Goal: Information Seeking & Learning: Learn about a topic

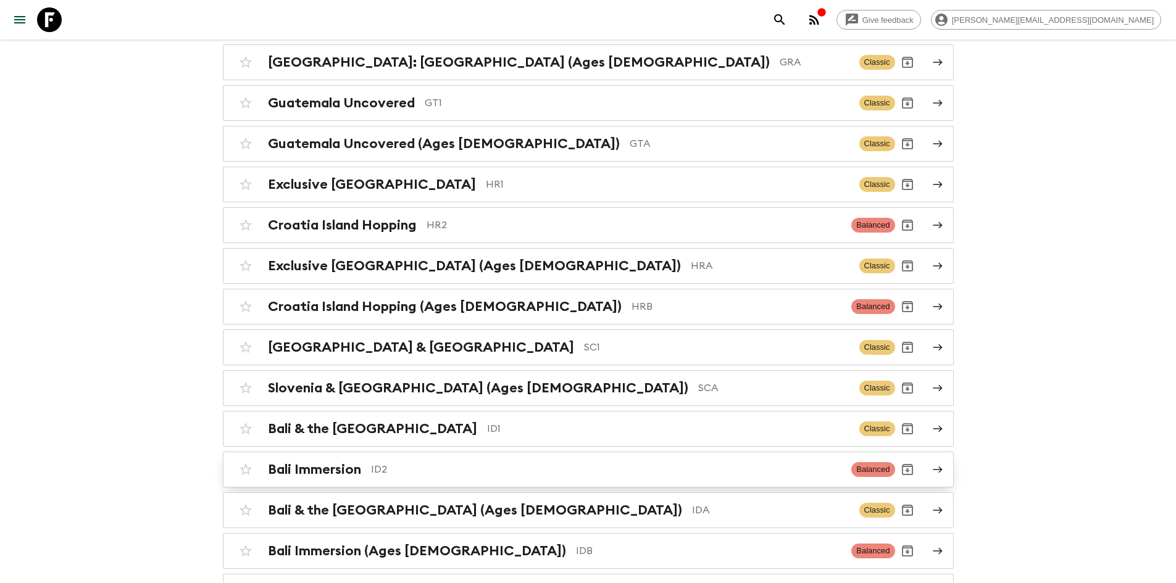
scroll to position [2037, 0]
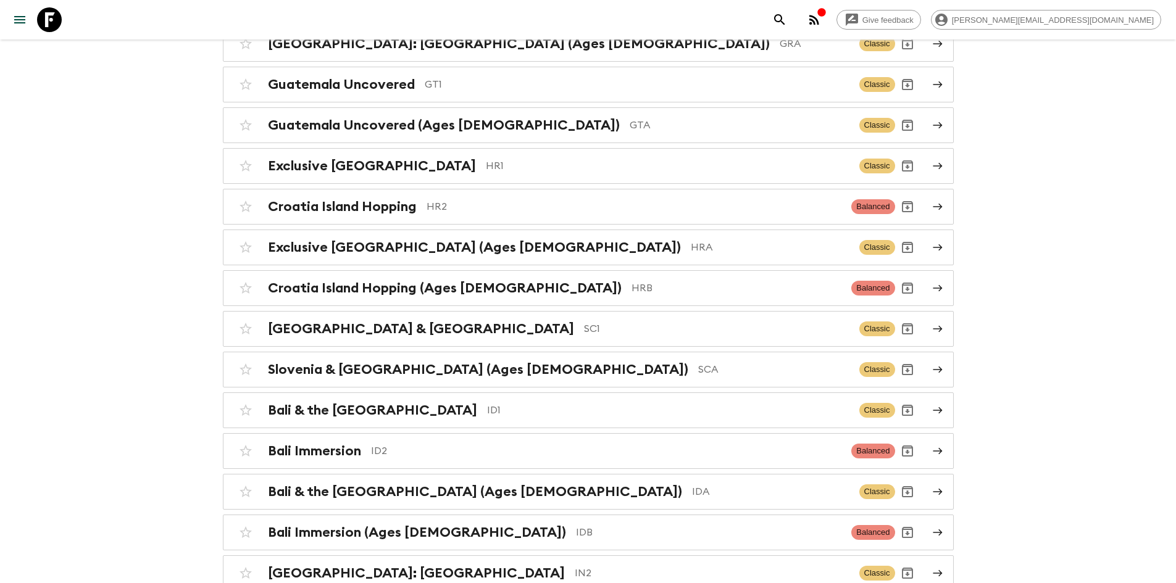
click at [376, 448] on p "ID2" at bounding box center [606, 451] width 471 height 15
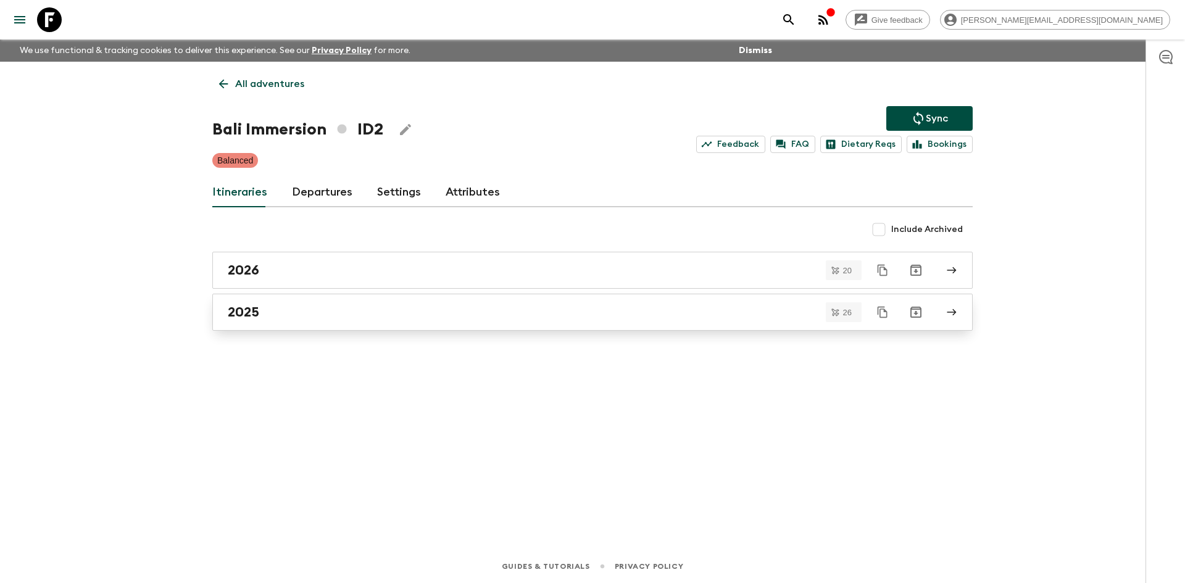
click at [276, 317] on div "2025" at bounding box center [581, 312] width 706 height 16
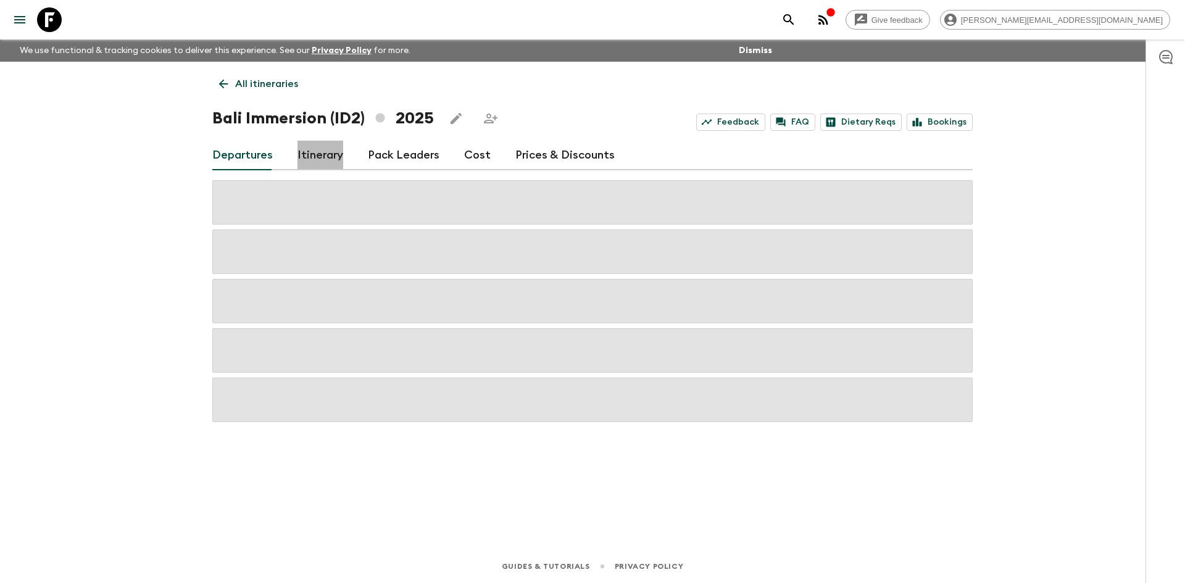
click at [318, 154] on link "Itinerary" at bounding box center [320, 156] width 46 height 30
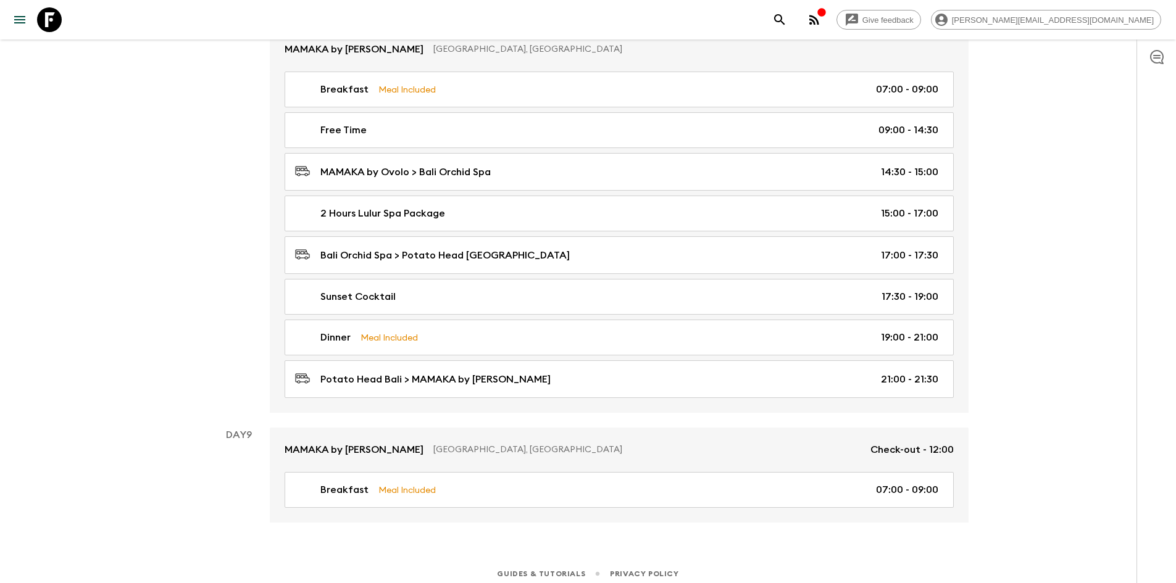
scroll to position [3048, 0]
